Goal: Check status: Check status

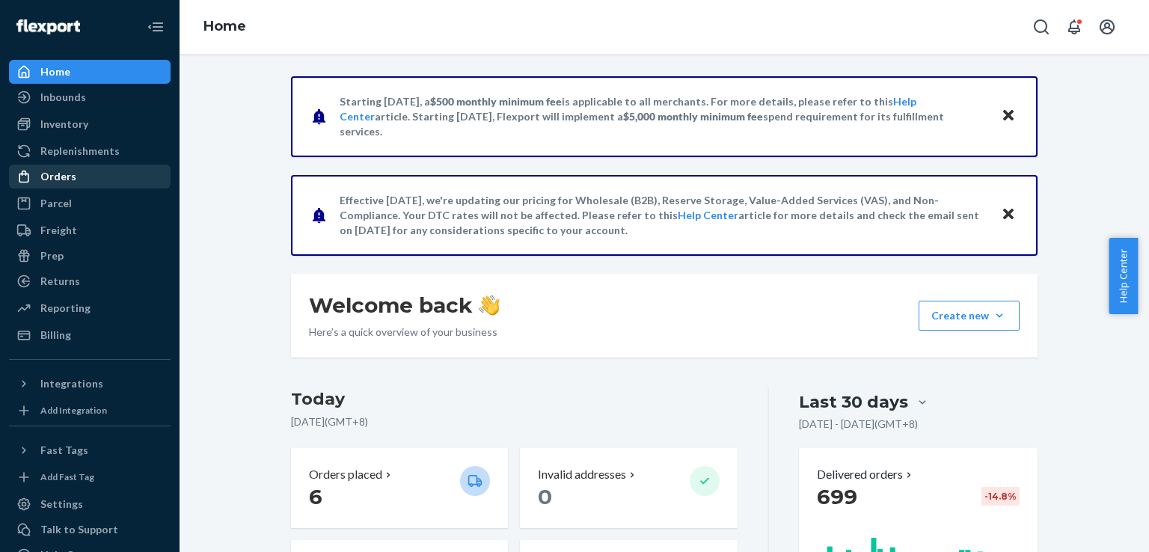
click at [79, 174] on div "Orders" at bounding box center [89, 176] width 159 height 21
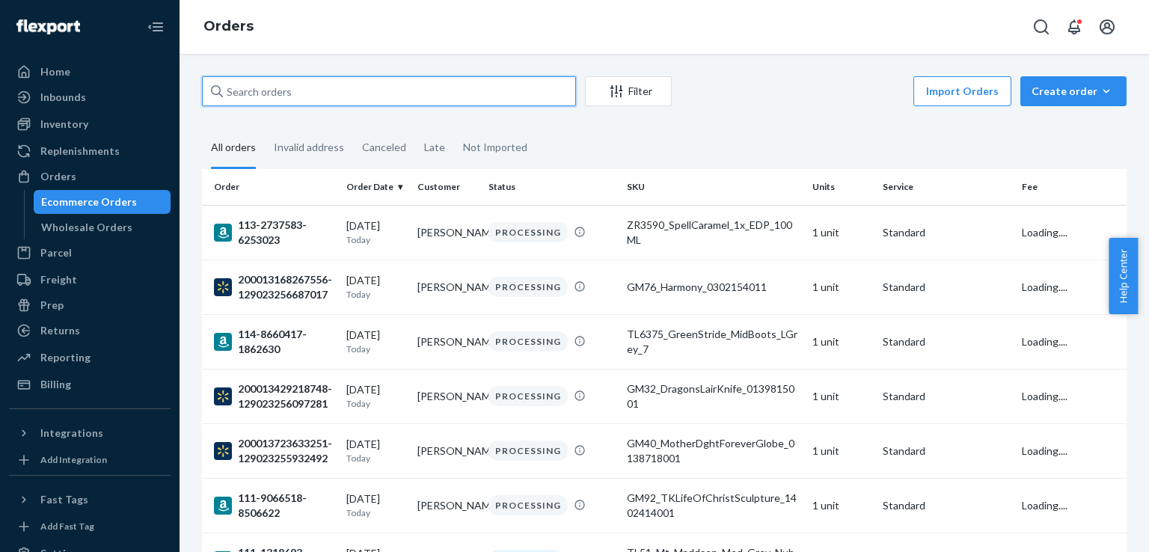
click at [319, 96] on input "text" at bounding box center [389, 91] width 374 height 30
paste input "114-4055711-3275455 4:01 AM"
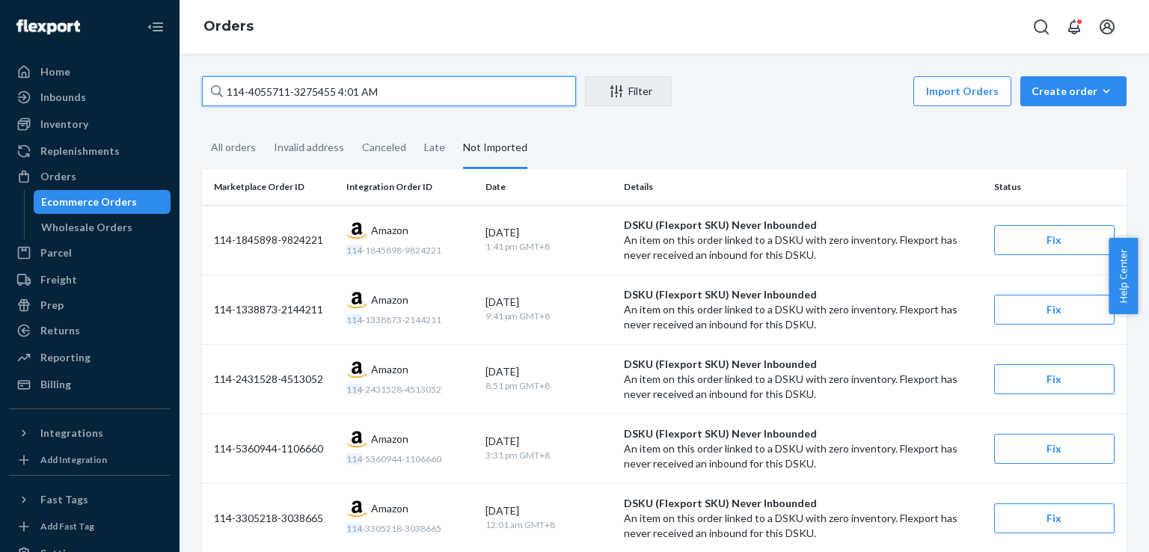
drag, startPoint x: 335, startPoint y: 91, endPoint x: 449, endPoint y: 99, distance: 114.0
click at [449, 99] on input "114-4055711-3275455 4:01 AM" at bounding box center [389, 91] width 374 height 30
type input "114-4055711-3275455"
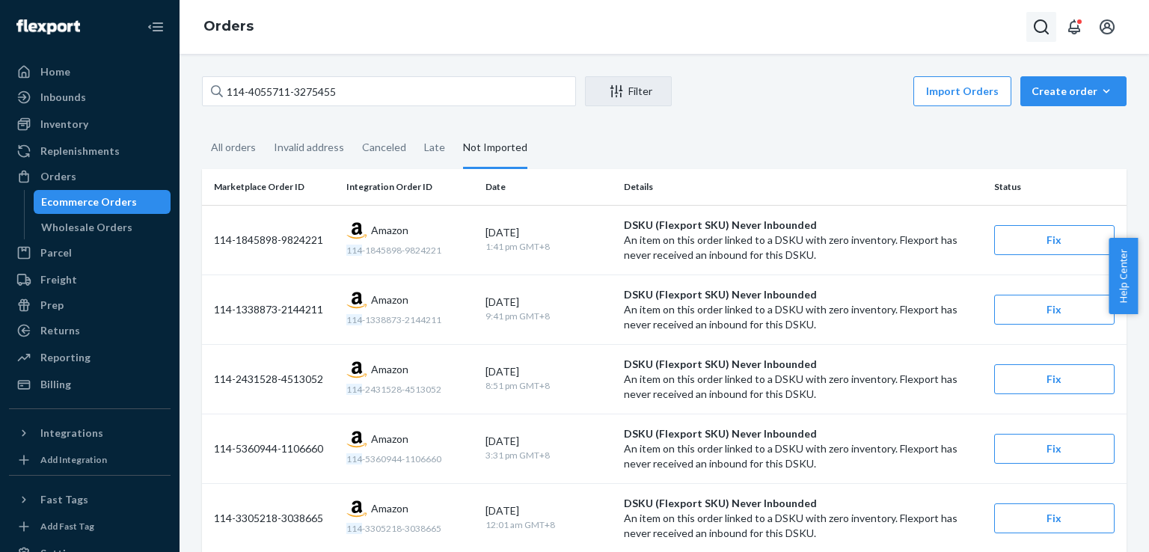
click at [1037, 25] on icon "Open Search Box" at bounding box center [1041, 27] width 18 height 18
click at [946, 23] on input "Search Input" at bounding box center [930, 26] width 184 height 15
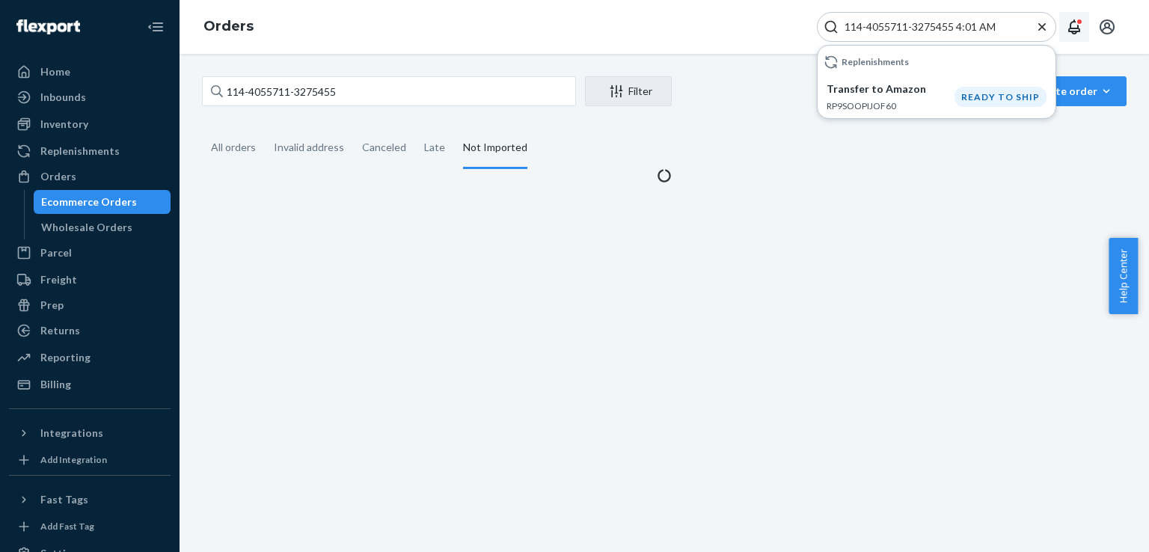
drag, startPoint x: 957, startPoint y: 25, endPoint x: 1059, endPoint y: 40, distance: 102.8
click at [1059, 40] on div "114-4055711-3275455 4:01 AM Replenishments Transfer to Amazon RP9SOOPIJOF60 Rea…" at bounding box center [971, 27] width 308 height 30
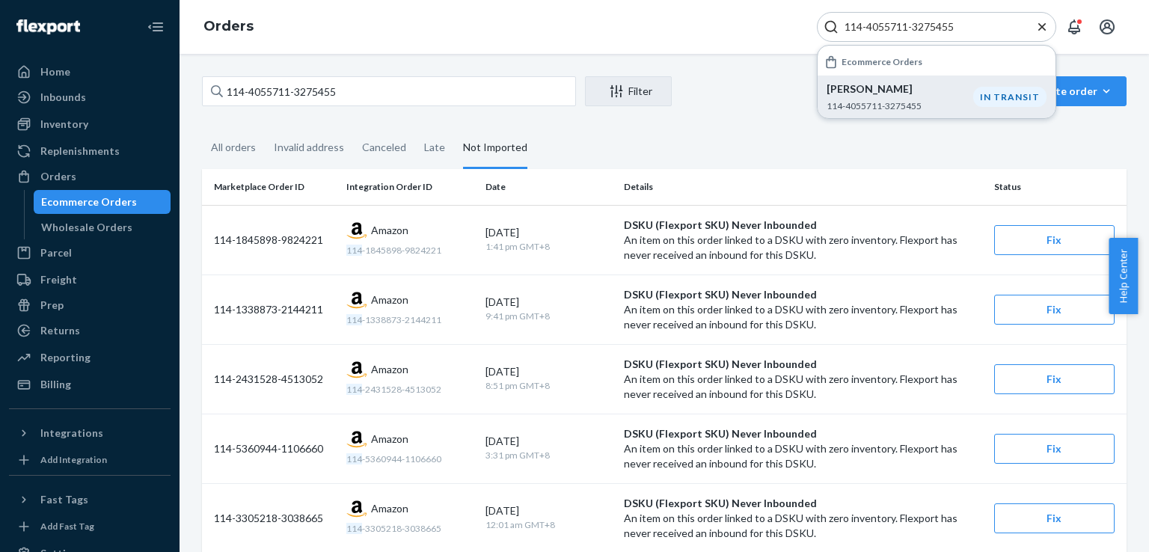
type input "114-4055711-3275455"
click at [874, 87] on p "[PERSON_NAME]" at bounding box center [899, 89] width 147 height 15
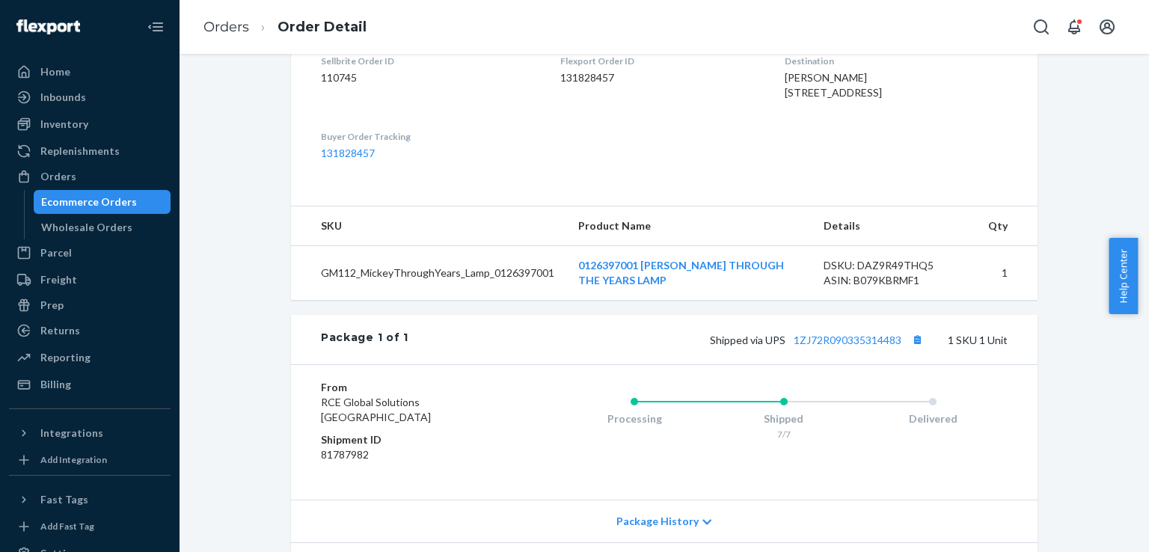
scroll to position [431, 0]
click at [869, 345] on link "1ZJ72R090335314483" at bounding box center [847, 339] width 108 height 13
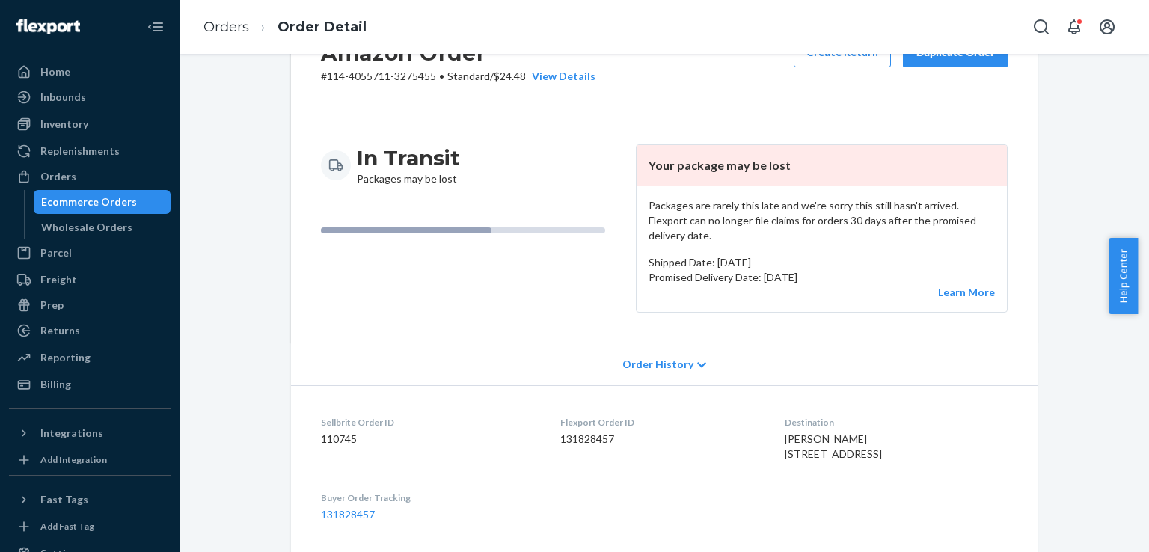
scroll to position [0, 0]
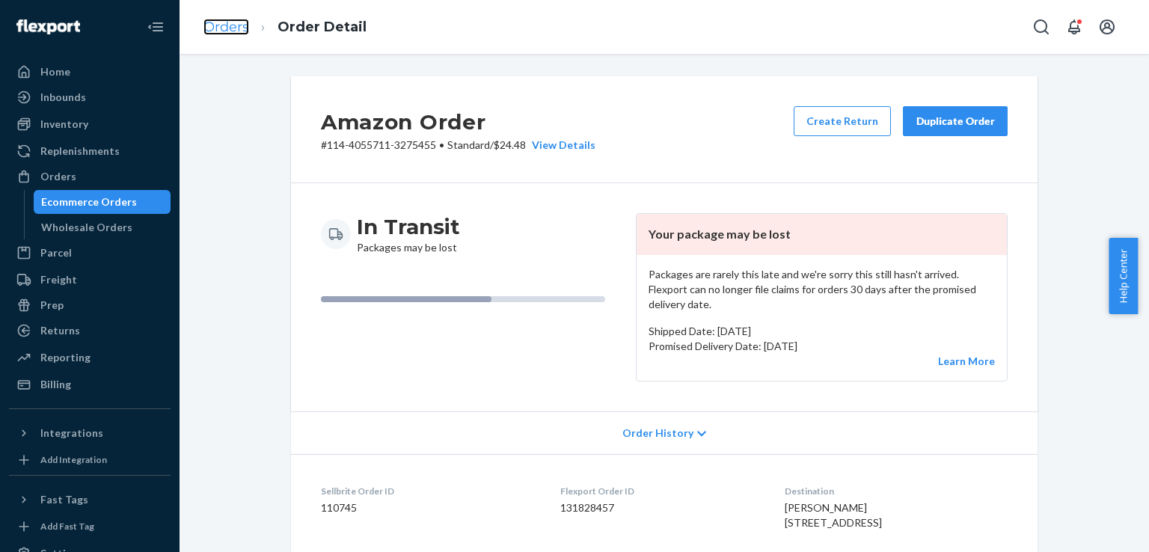
click at [227, 28] on link "Orders" at bounding box center [226, 27] width 46 height 16
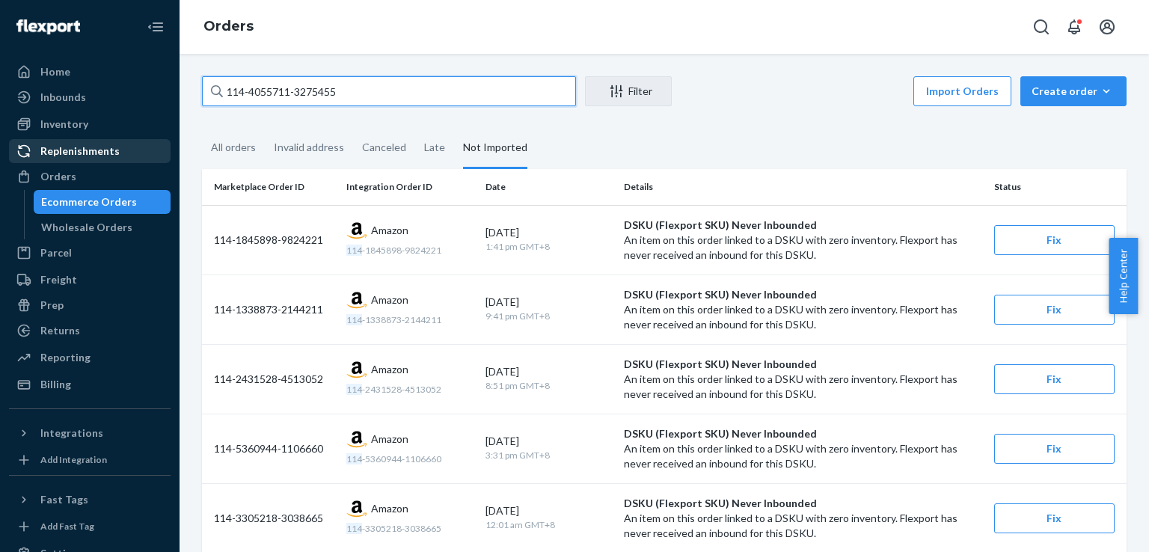
drag, startPoint x: 360, startPoint y: 92, endPoint x: 105, endPoint y: 146, distance: 261.3
click at [105, 146] on div "Home Inbounds Shipping Plans Problems Inventory Products Replenishments Orders …" at bounding box center [574, 276] width 1149 height 552
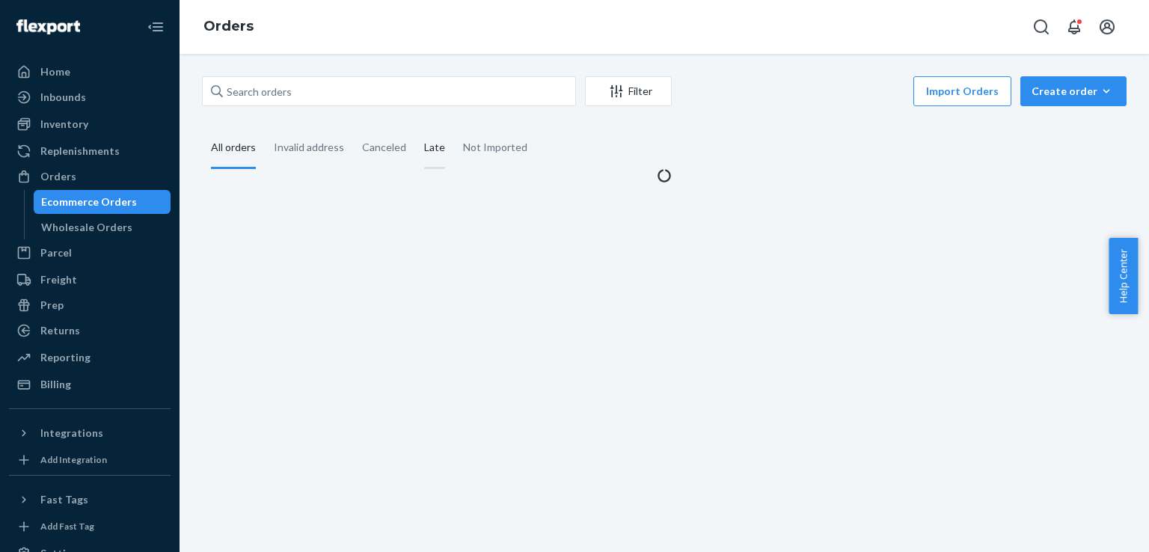
click at [431, 145] on div "Late" at bounding box center [434, 148] width 21 height 41
click at [415, 128] on input "Late" at bounding box center [415, 128] width 0 height 0
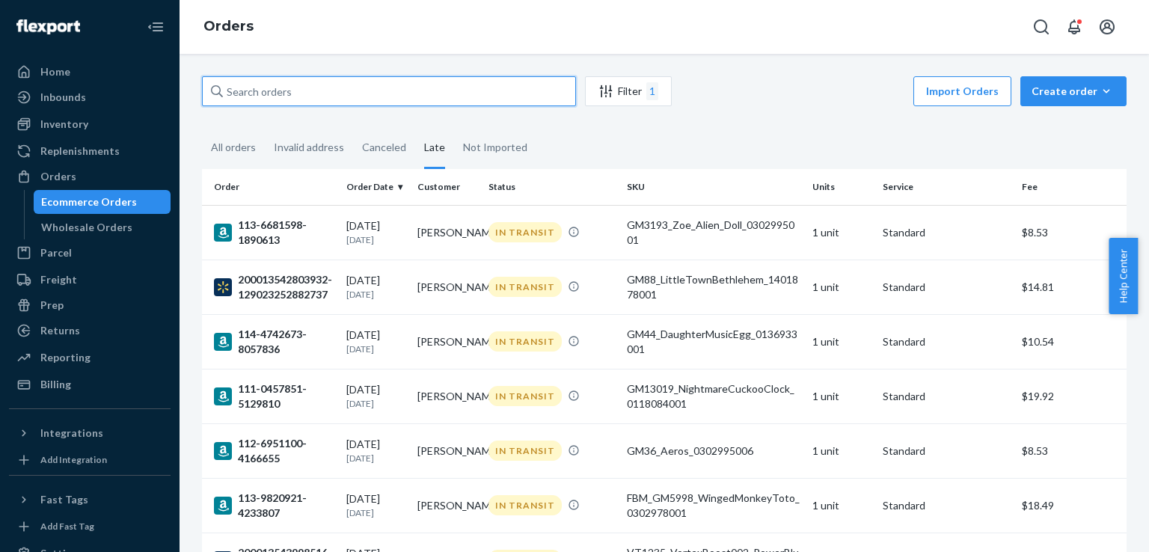
click at [357, 93] on input "text" at bounding box center [389, 91] width 374 height 30
paste input "114-4055711-3275455"
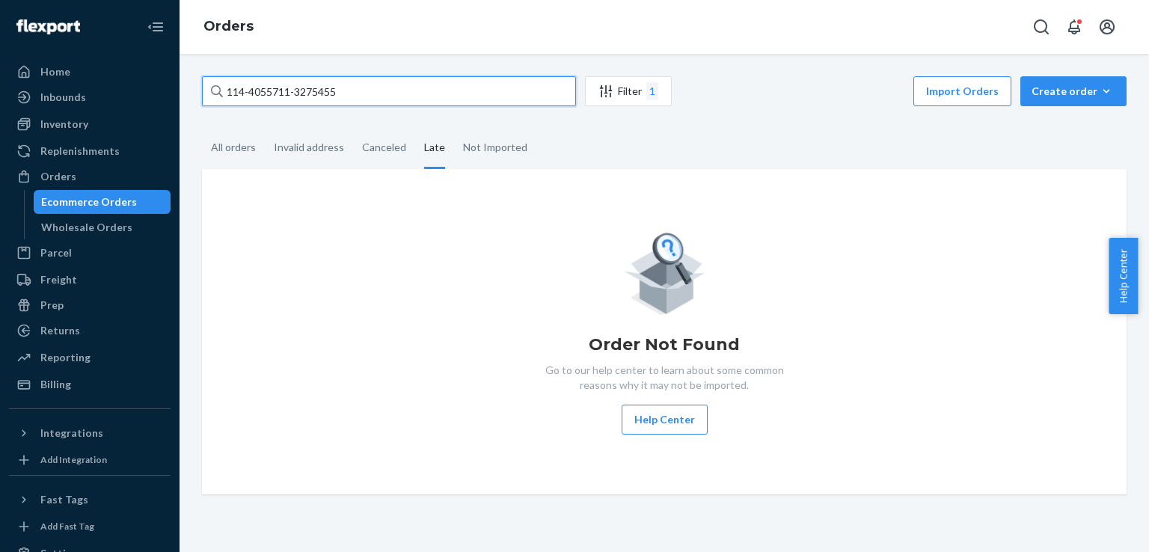
type input "114-4055711-3275455"
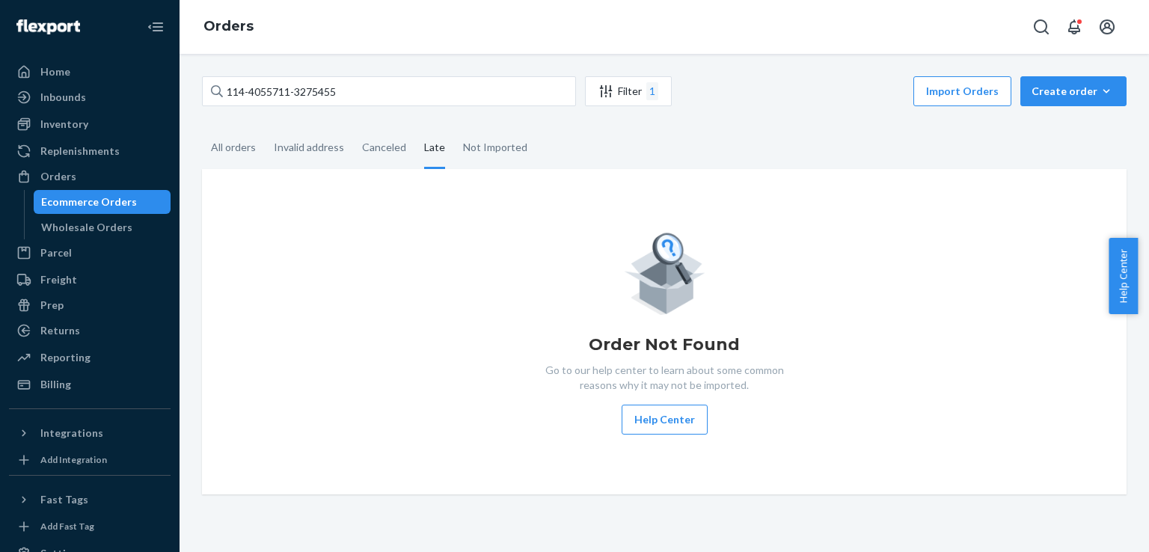
click at [410, 22] on div "Orders" at bounding box center [663, 27] width 969 height 54
click at [231, 143] on div "All orders" at bounding box center [233, 148] width 45 height 41
click at [202, 128] on input "All orders" at bounding box center [202, 128] width 0 height 0
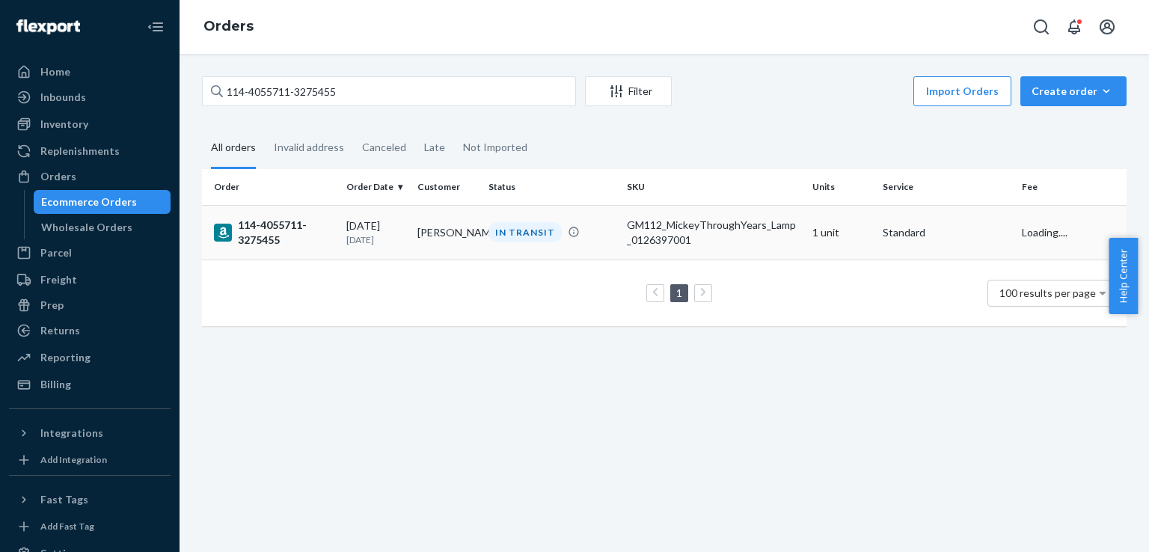
click at [259, 233] on div "114-4055711-3275455" at bounding box center [274, 233] width 120 height 30
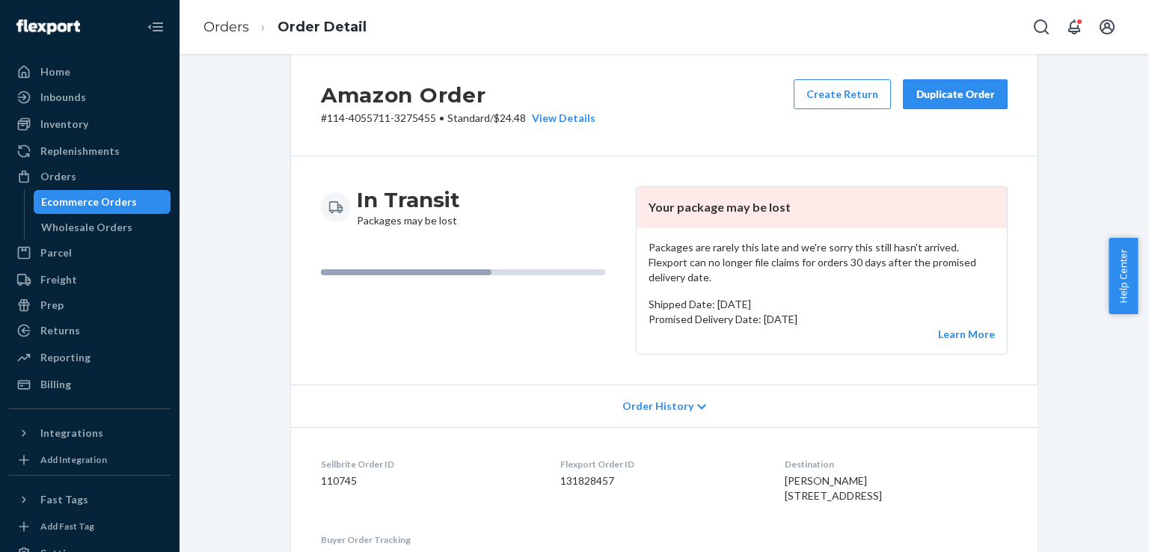
scroll to position [39, 0]
